Goal: Navigation & Orientation: Find specific page/section

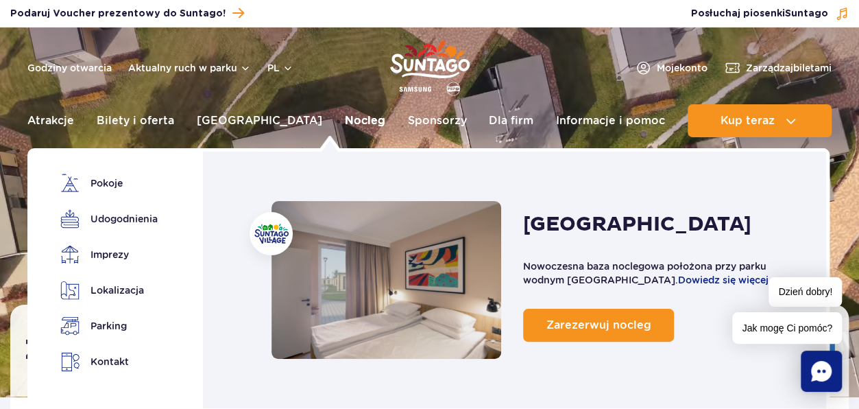
click at [345, 120] on link "Nocleg" at bounding box center [365, 120] width 40 height 33
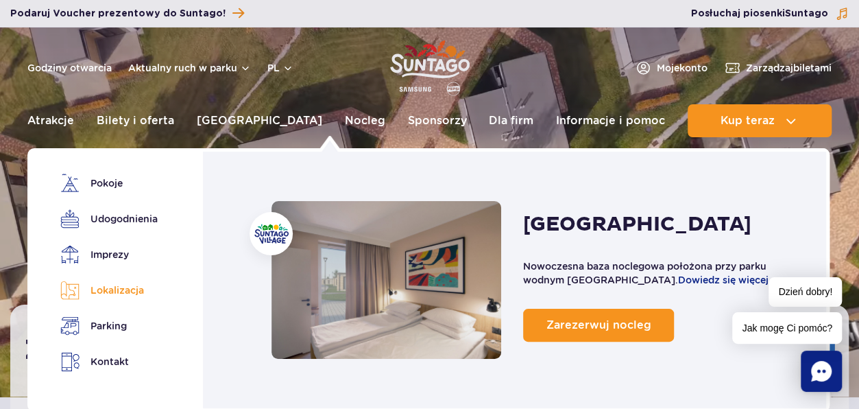
click at [119, 292] on link "Lokalizacja" at bounding box center [106, 290] width 93 height 19
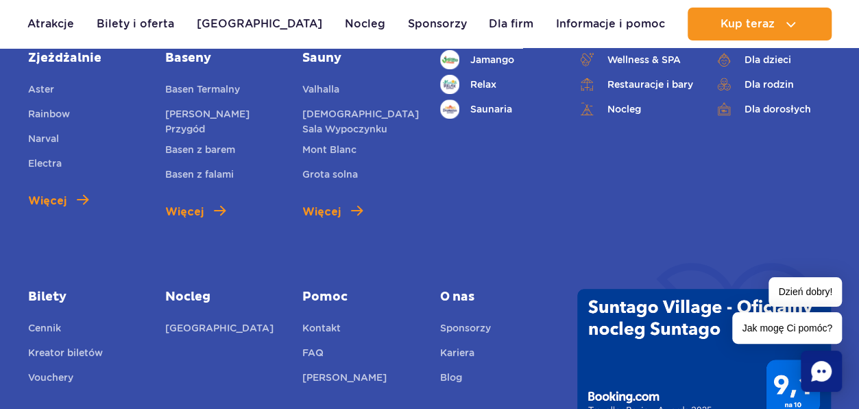
scroll to position [5658, 0]
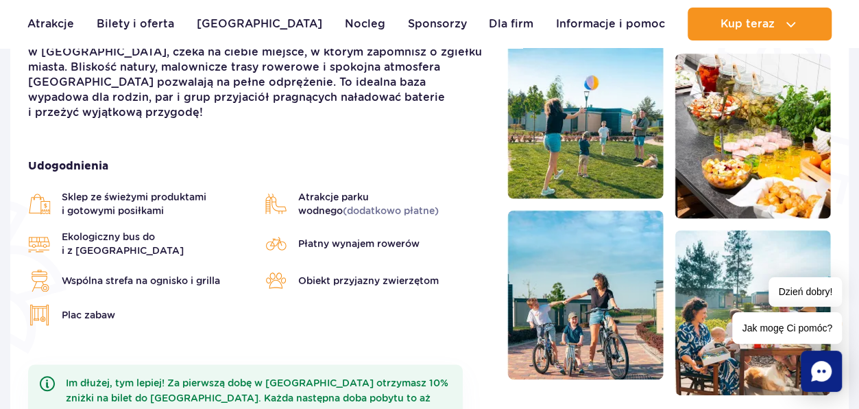
scroll to position [549, 0]
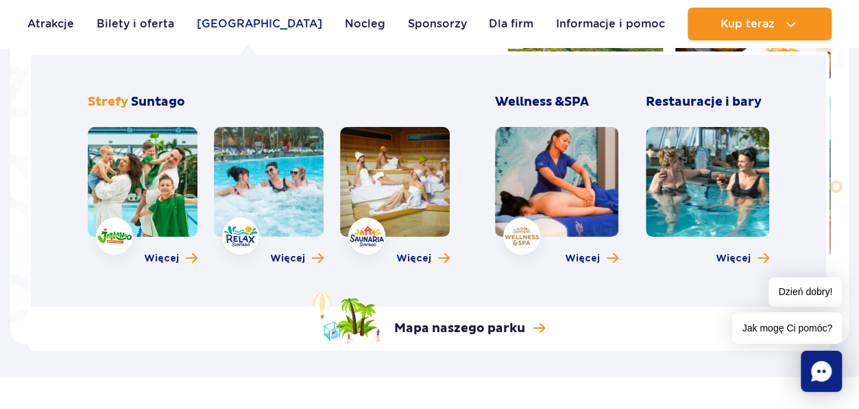
click at [228, 21] on link "[GEOGRAPHIC_DATA]" at bounding box center [260, 24] width 126 height 33
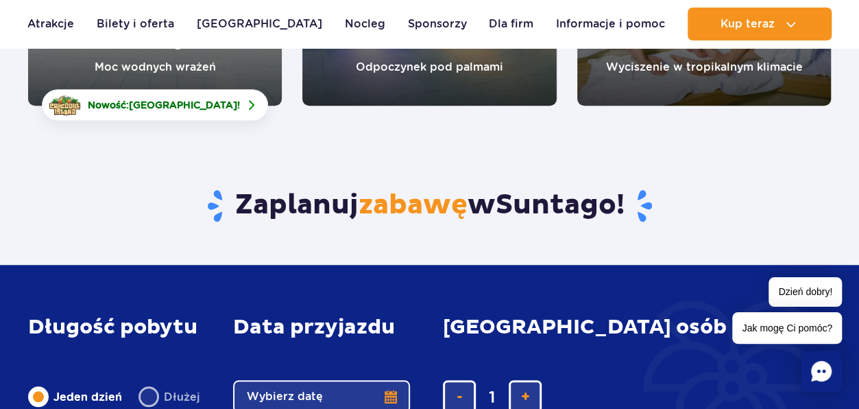
scroll to position [823, 0]
